Goal: Navigation & Orientation: Understand site structure

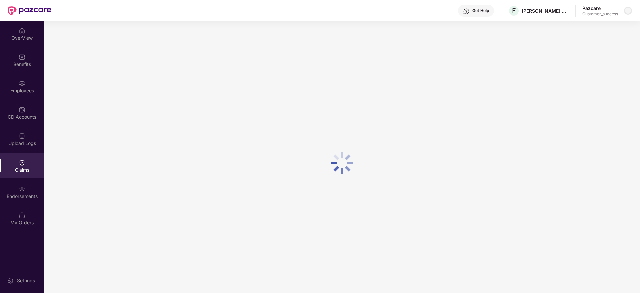
click at [629, 11] on img at bounding box center [627, 10] width 5 height 5
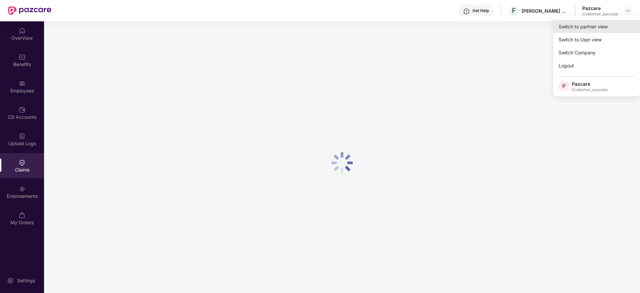
click at [607, 21] on div "Switch to partner view" at bounding box center [596, 26] width 87 height 13
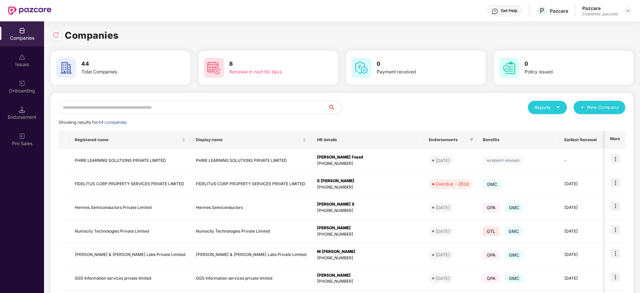
click at [58, 43] on div "Companies 44 Total Companies 8 Renewal in next 60 days 0 Payment received 0 Pol…" at bounding box center [342, 225] width 582 height 394
click at [55, 35] on img at bounding box center [56, 35] width 7 height 7
click at [56, 35] on img at bounding box center [56, 35] width 7 height 7
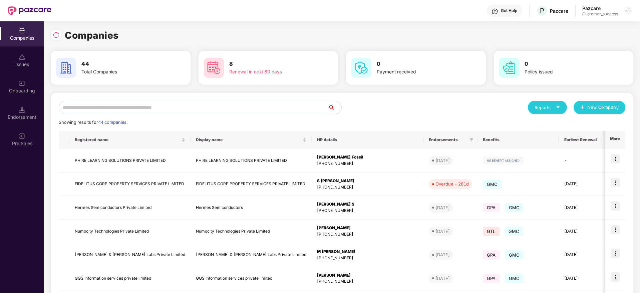
click at [56, 34] on img at bounding box center [56, 35] width 7 height 7
click at [233, 49] on div "Companies 44 Total Companies 8 Renewal in next 60 days 0 Payment received 0 Pol…" at bounding box center [342, 225] width 582 height 394
click at [55, 34] on img at bounding box center [56, 35] width 7 height 7
click at [56, 34] on img at bounding box center [56, 35] width 7 height 7
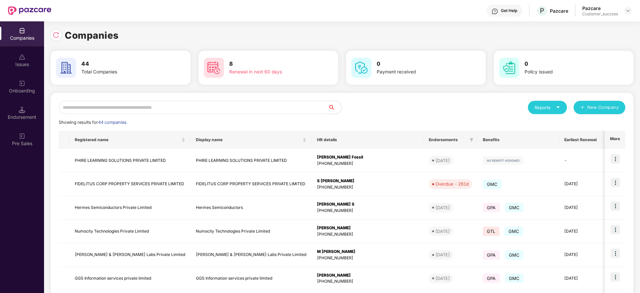
click at [127, 32] on div "Companies" at bounding box center [342, 35] width 582 height 15
click at [59, 32] on div at bounding box center [56, 35] width 11 height 11
click at [56, 33] on img at bounding box center [56, 35] width 7 height 7
click at [56, 34] on img at bounding box center [56, 35] width 7 height 7
